Goal: Task Accomplishment & Management: Use online tool/utility

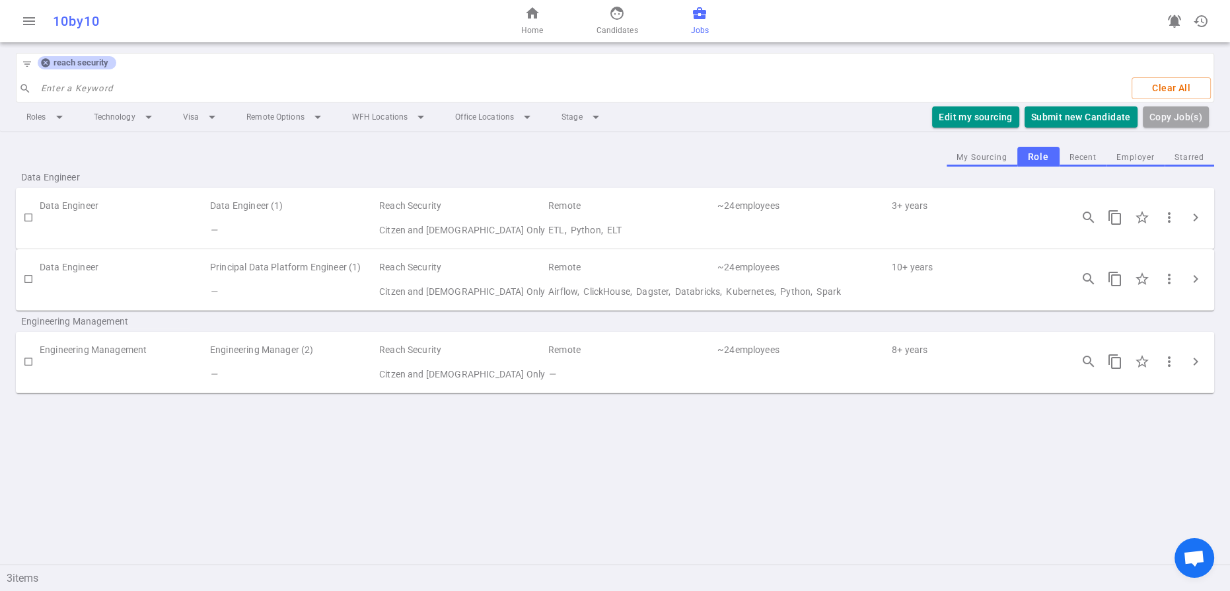
click at [732, 28] on div "home Home face Candidates business_center Jobs" at bounding box center [616, 21] width 400 height 42
click at [708, 21] on span "business_center" at bounding box center [700, 13] width 16 height 16
click at [51, 68] on icon at bounding box center [45, 62] width 11 height 11
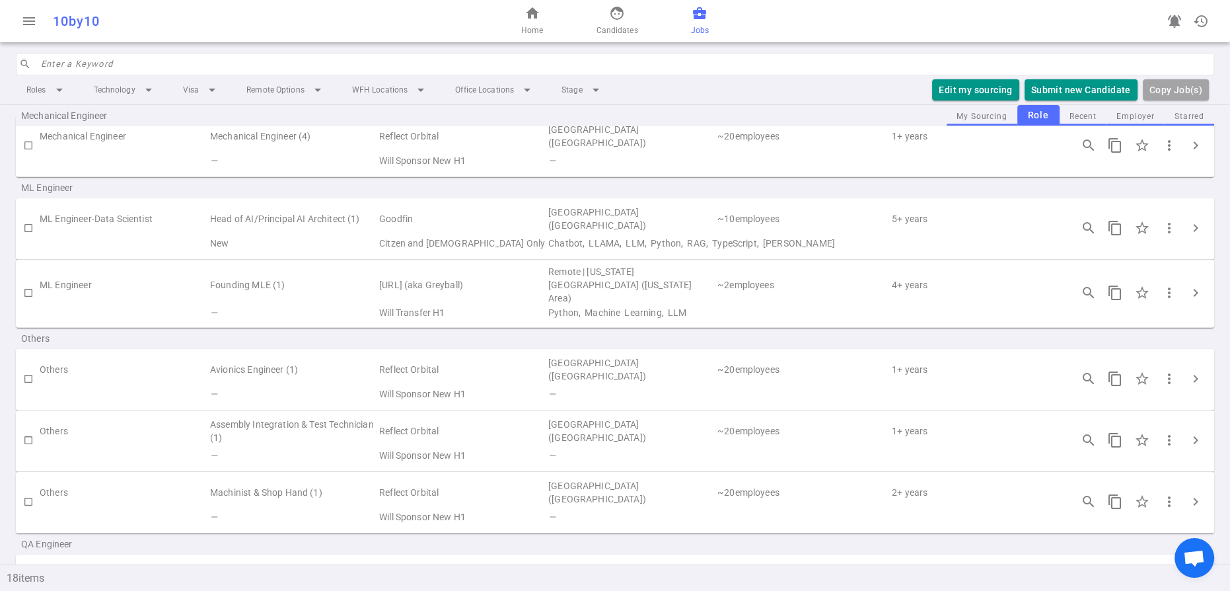
scroll to position [838, 0]
click at [27, 306] on input "checkbox" at bounding box center [28, 294] width 22 height 22
checkbox input "true"
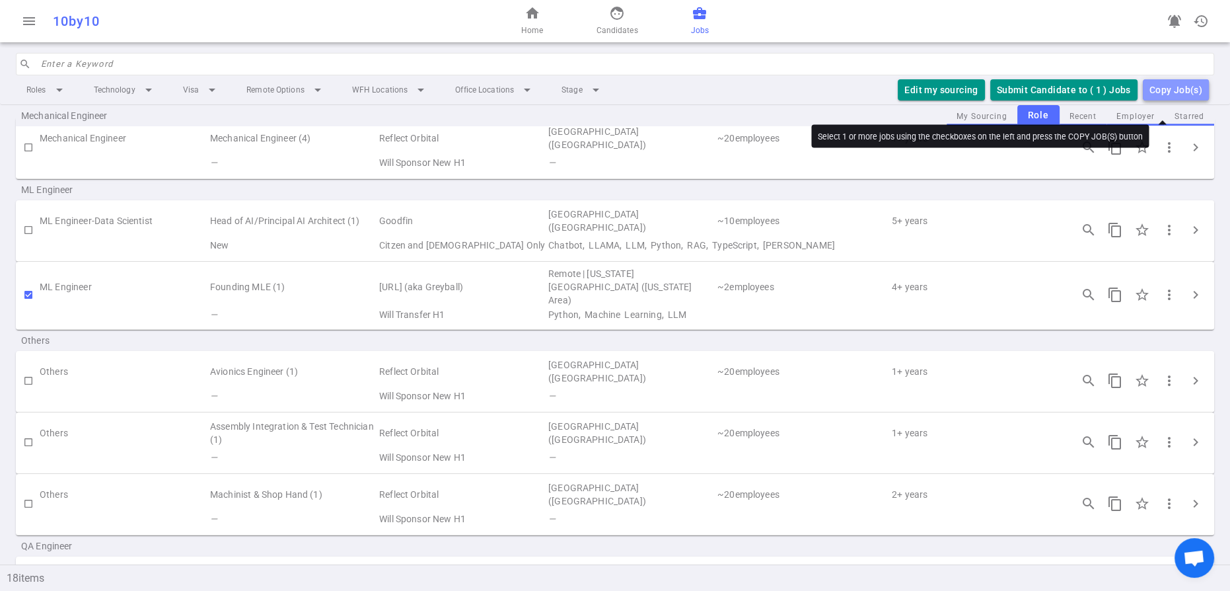
click at [1149, 98] on div "Copy Job(s)" at bounding box center [1175, 90] width 53 height 17
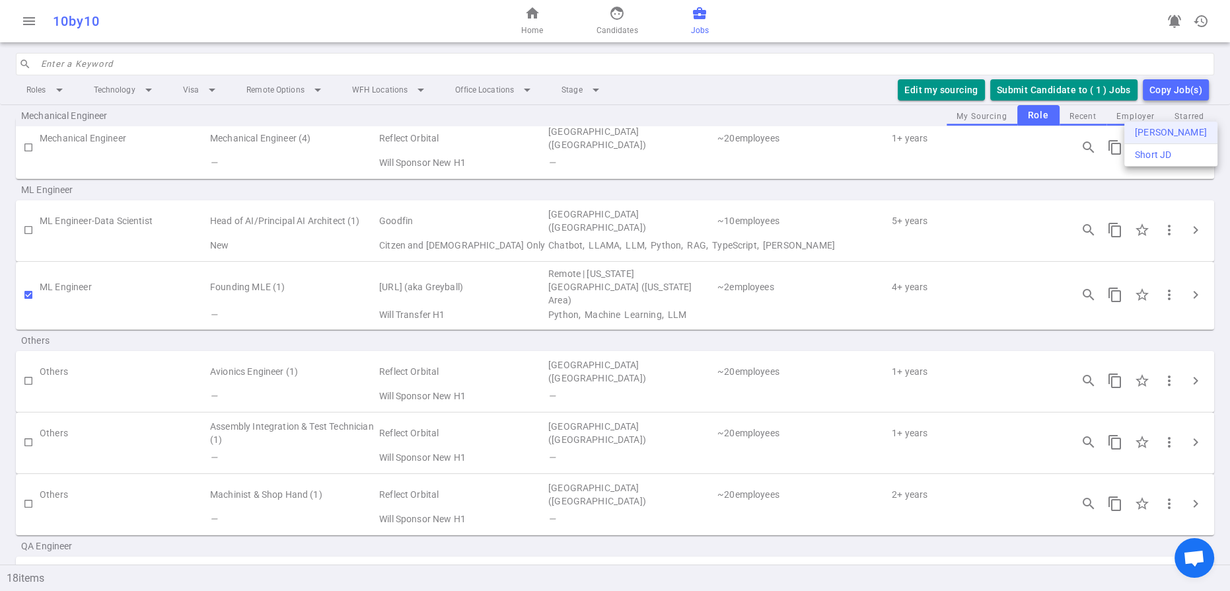
click at [1149, 135] on div "[PERSON_NAME]" at bounding box center [1171, 133] width 72 height 14
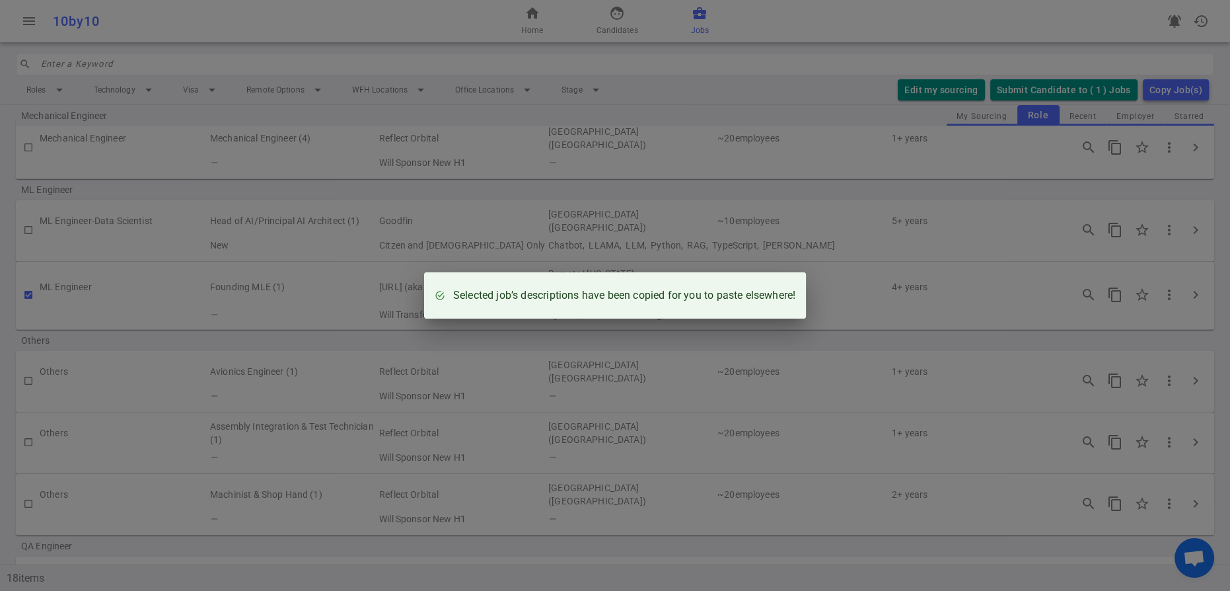
click at [178, 350] on div "Selected job’s descriptions have been copied for you to paste elsewhere!" at bounding box center [615, 295] width 1230 height 591
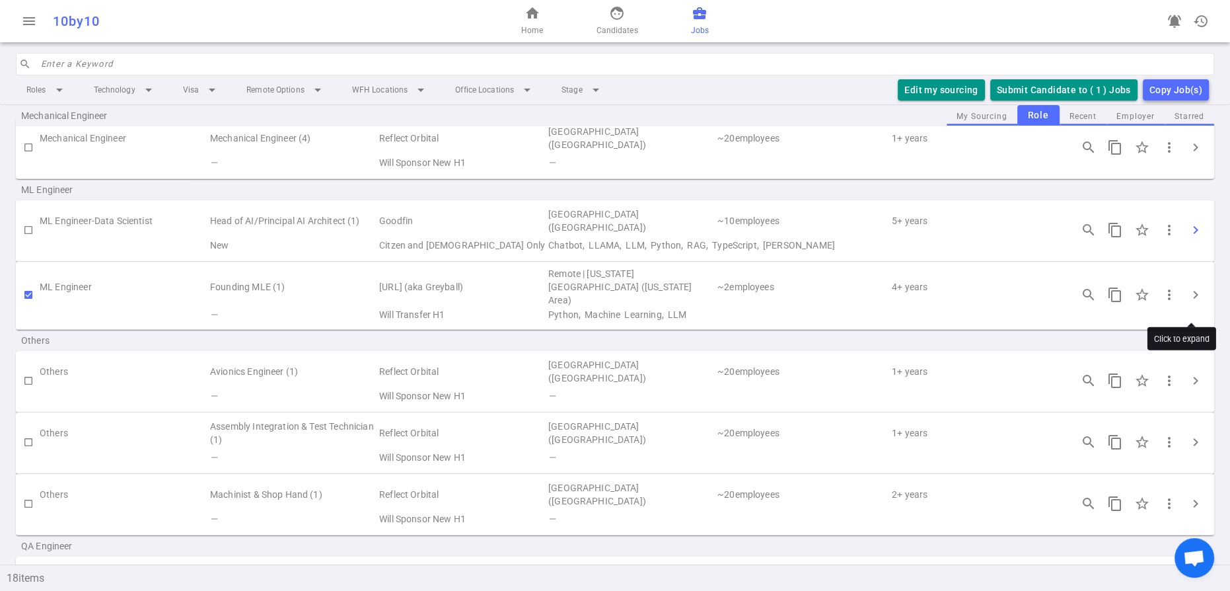
click at [1190, 238] on span "chevron_right" at bounding box center [1196, 230] width 16 height 16
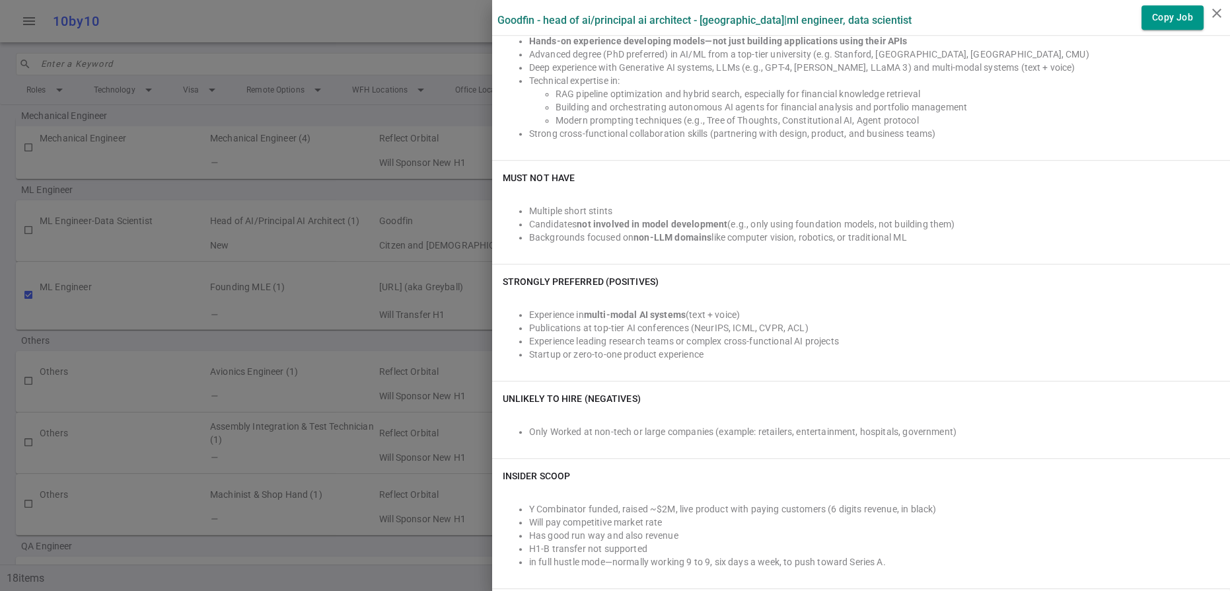
scroll to position [900, 0]
click at [1218, 15] on icon "close" at bounding box center [1217, 13] width 16 height 16
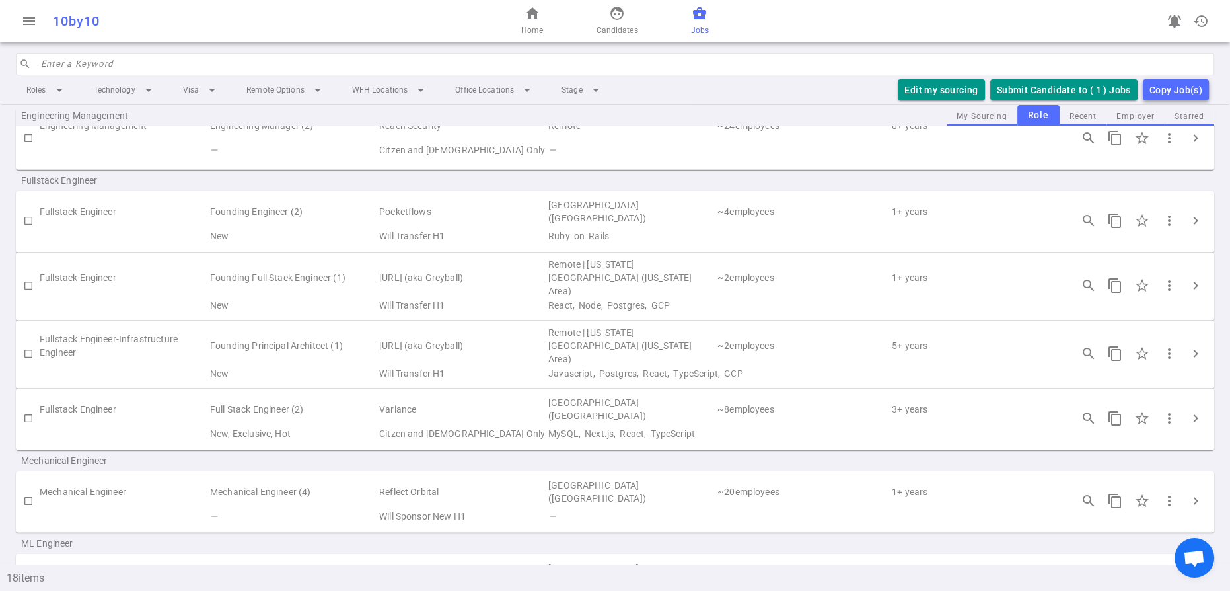
scroll to position [477, 0]
